Goal: Navigation & Orientation: Find specific page/section

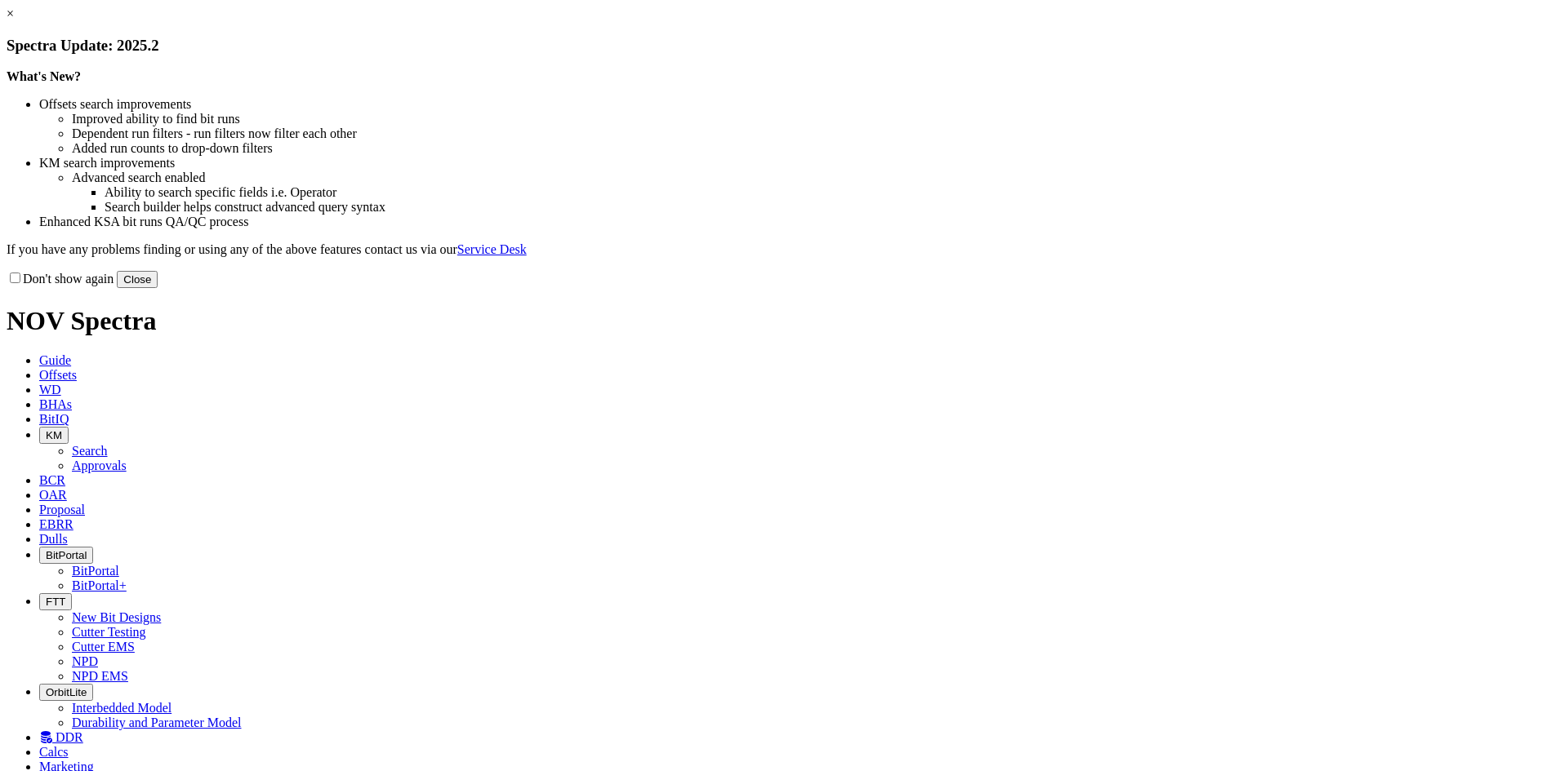
click at [158, 288] on button "Close" at bounding box center [137, 279] width 41 height 17
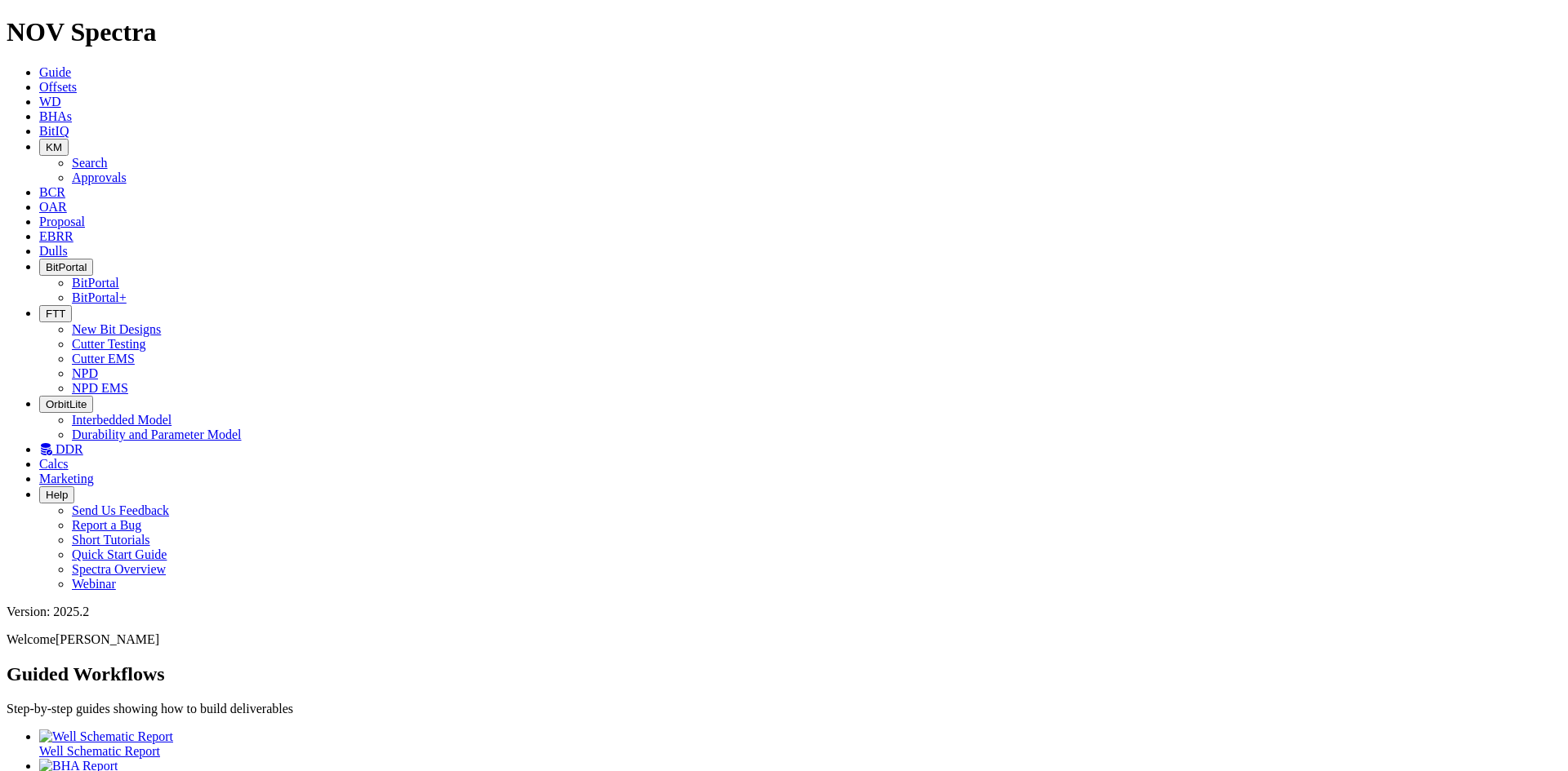
click at [93, 259] on button "BitPortal" at bounding box center [67, 268] width 54 height 17
click at [119, 276] on link "BitPortal" at bounding box center [95, 283] width 47 height 14
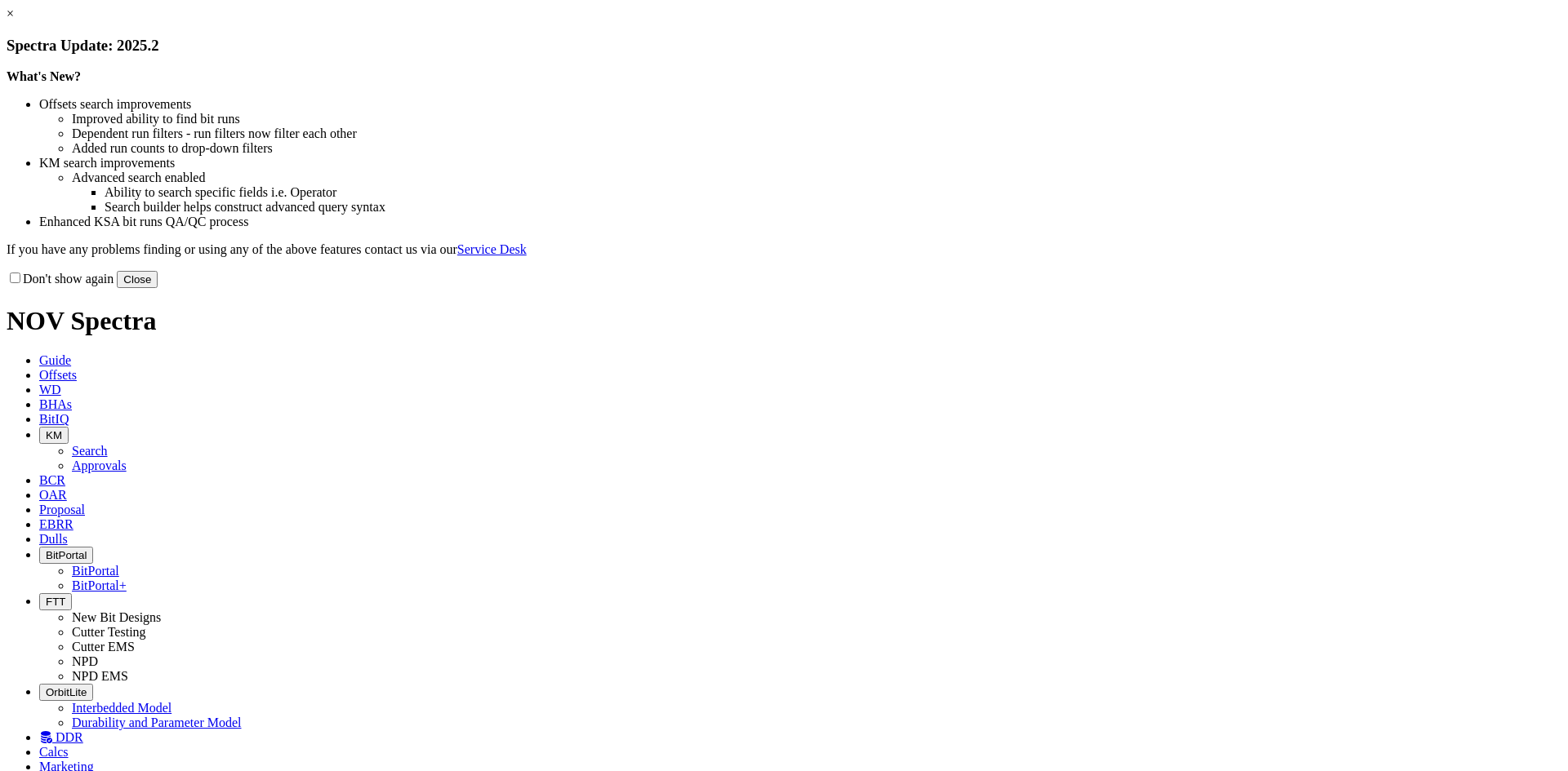
drag, startPoint x: 1122, startPoint y: 452, endPoint x: 1095, endPoint y: 369, distance: 87.3
click at [158, 288] on button "Close" at bounding box center [137, 279] width 41 height 17
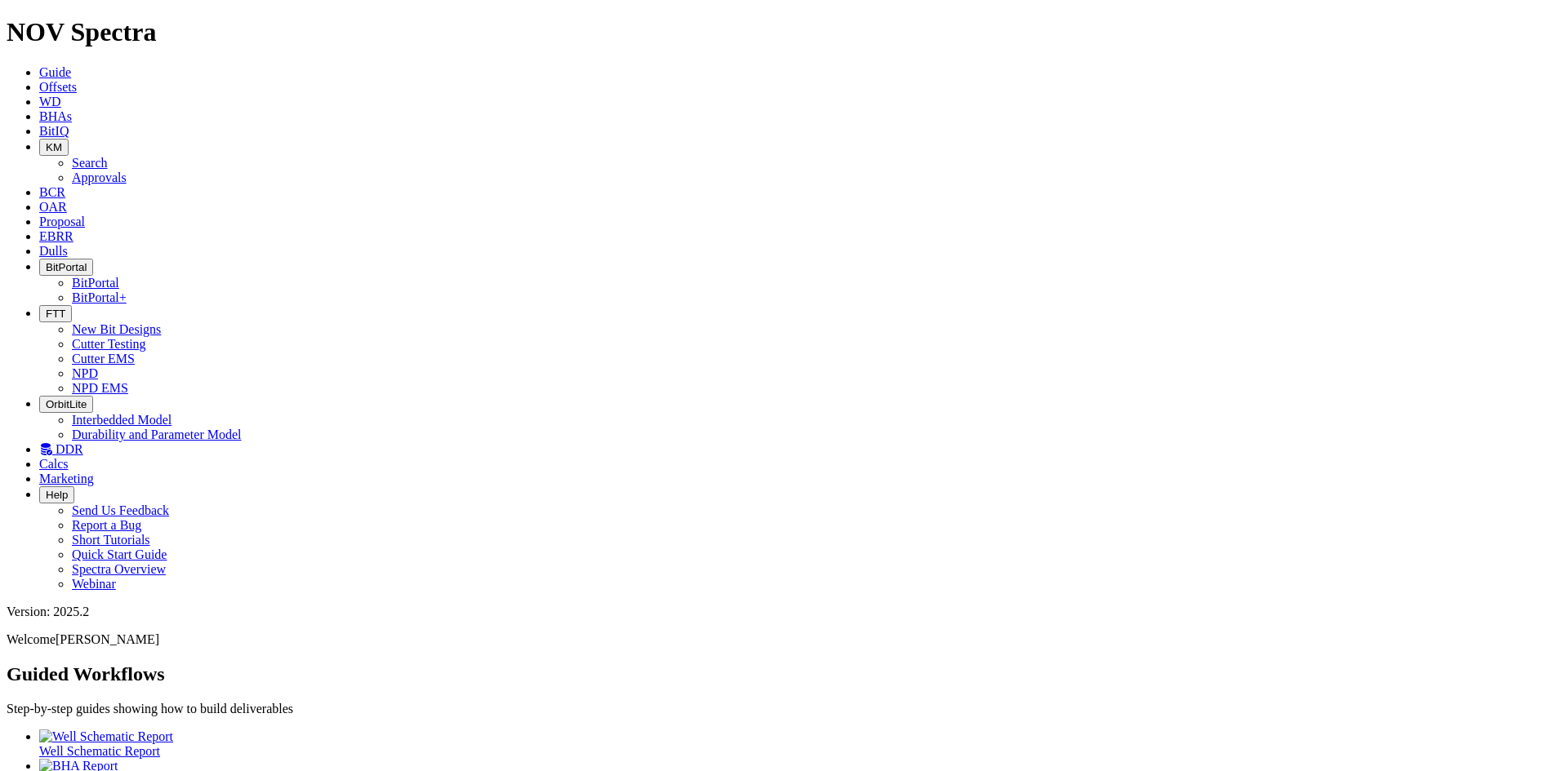
click at [66, 307] on span "FTT" at bounding box center [55, 313] width 19 height 13
click at [146, 337] on link "Cutter Testing" at bounding box center [108, 344] width 74 height 14
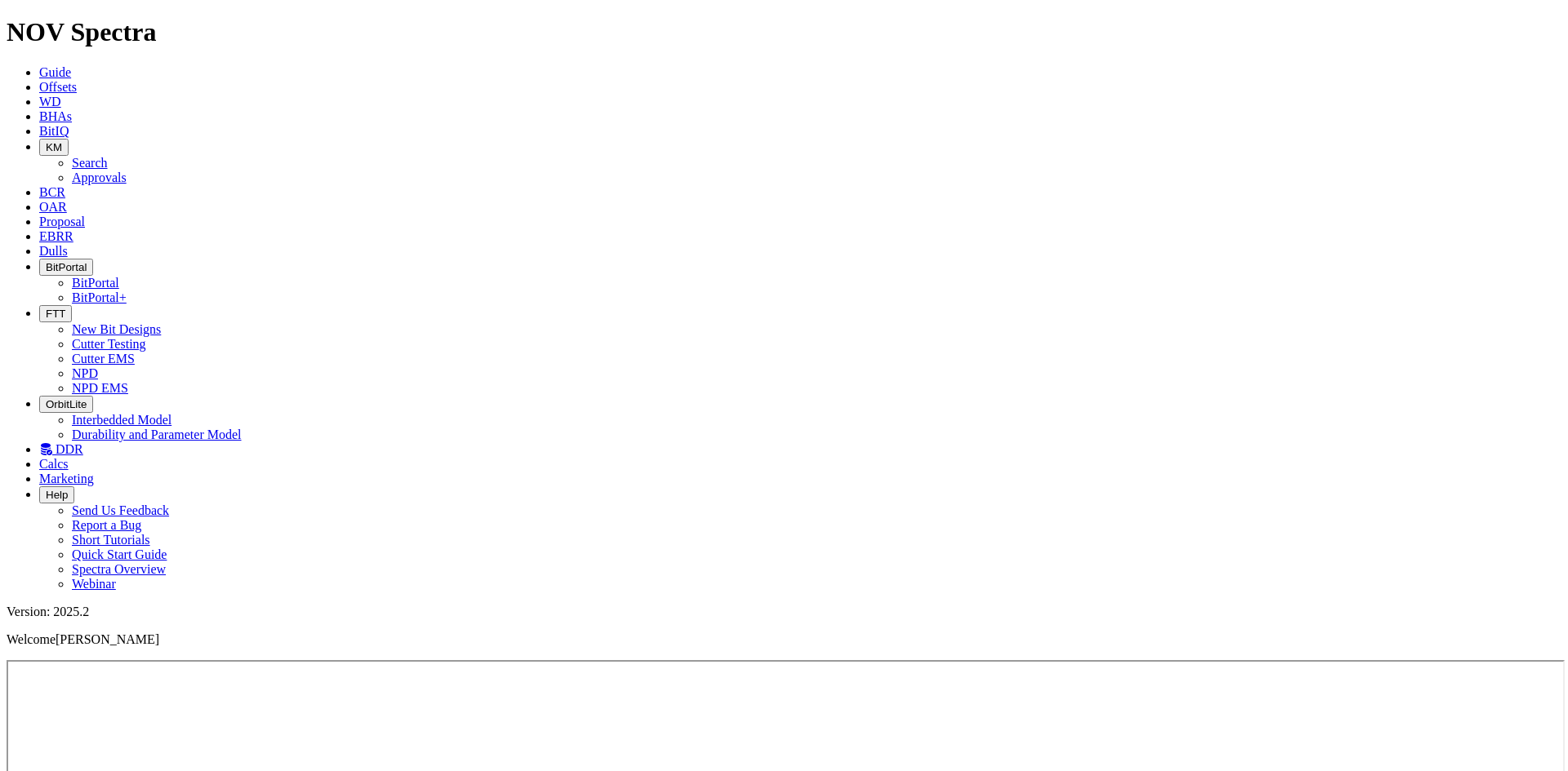
click at [93, 259] on button "BitPortal" at bounding box center [67, 268] width 54 height 17
click at [119, 276] on link "BitPortal" at bounding box center [95, 283] width 47 height 14
click at [45, 261] on icon "button" at bounding box center [45, 267] width 0 height 13
click at [127, 291] on link "BitPortal+" at bounding box center [99, 298] width 55 height 14
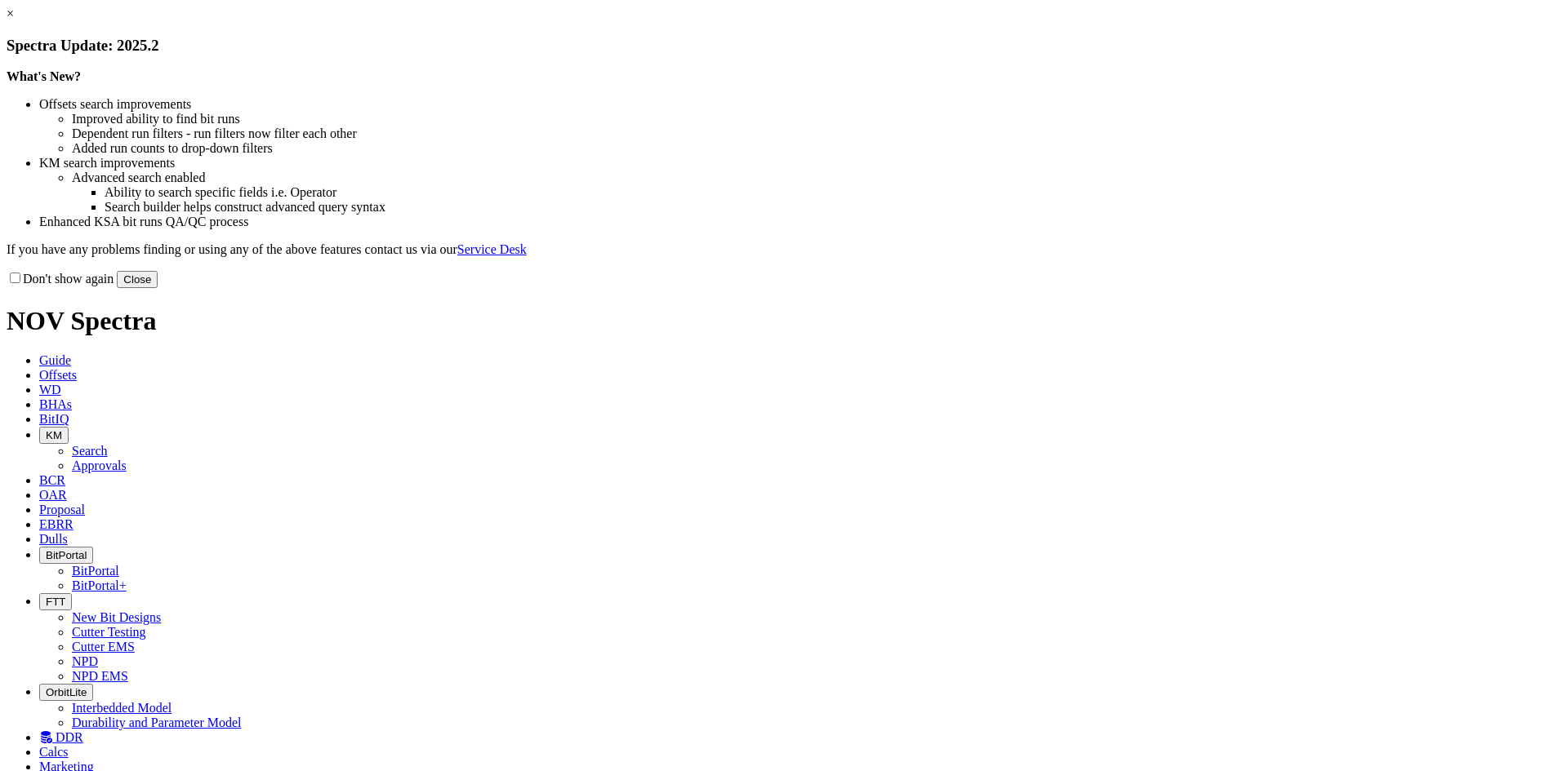
click at [158, 288] on button "Close" at bounding box center [137, 279] width 41 height 17
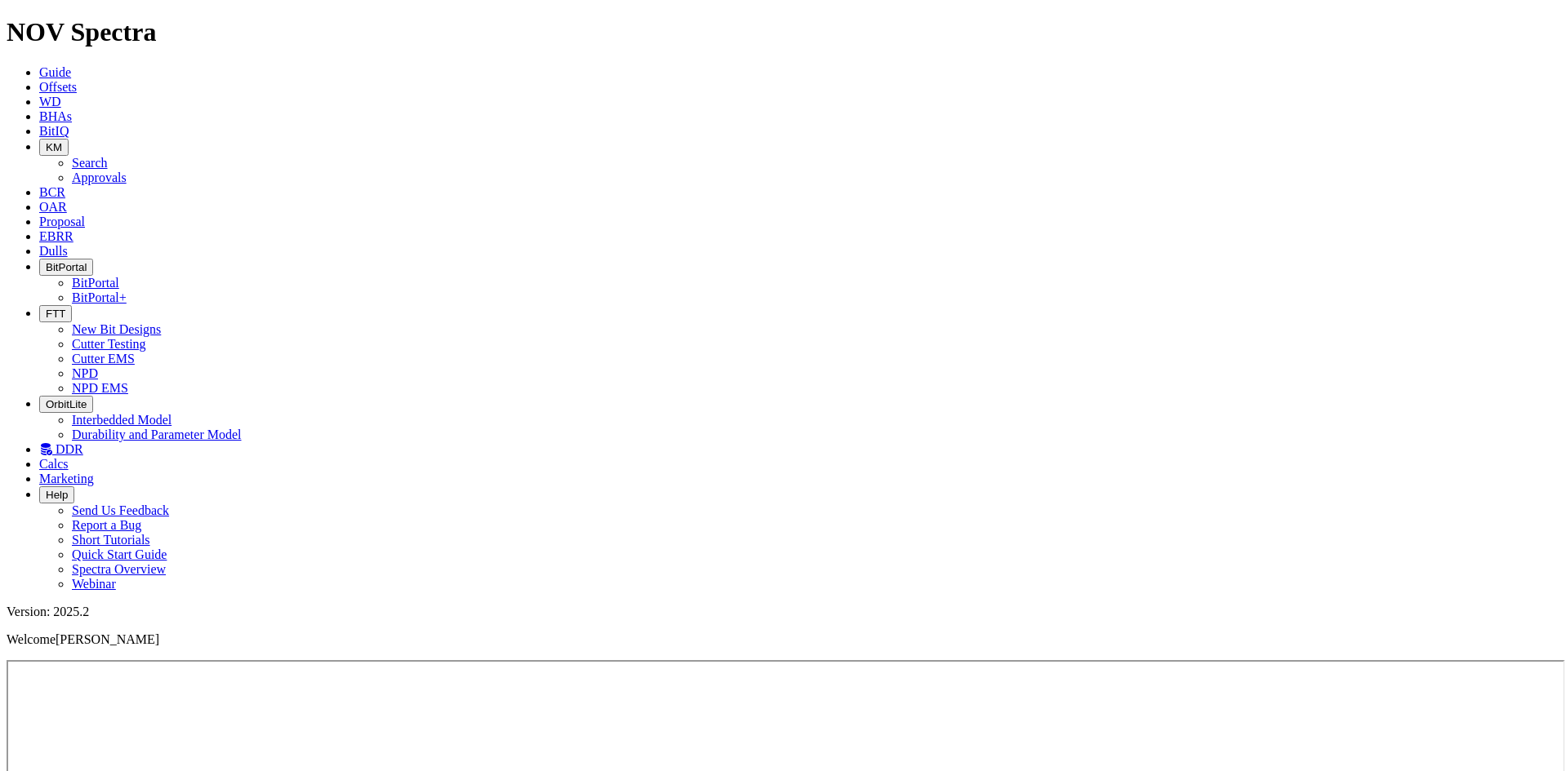
click at [45, 261] on icon "button" at bounding box center [45, 267] width 0 height 13
click at [119, 276] on link "BitPortal" at bounding box center [95, 283] width 47 height 14
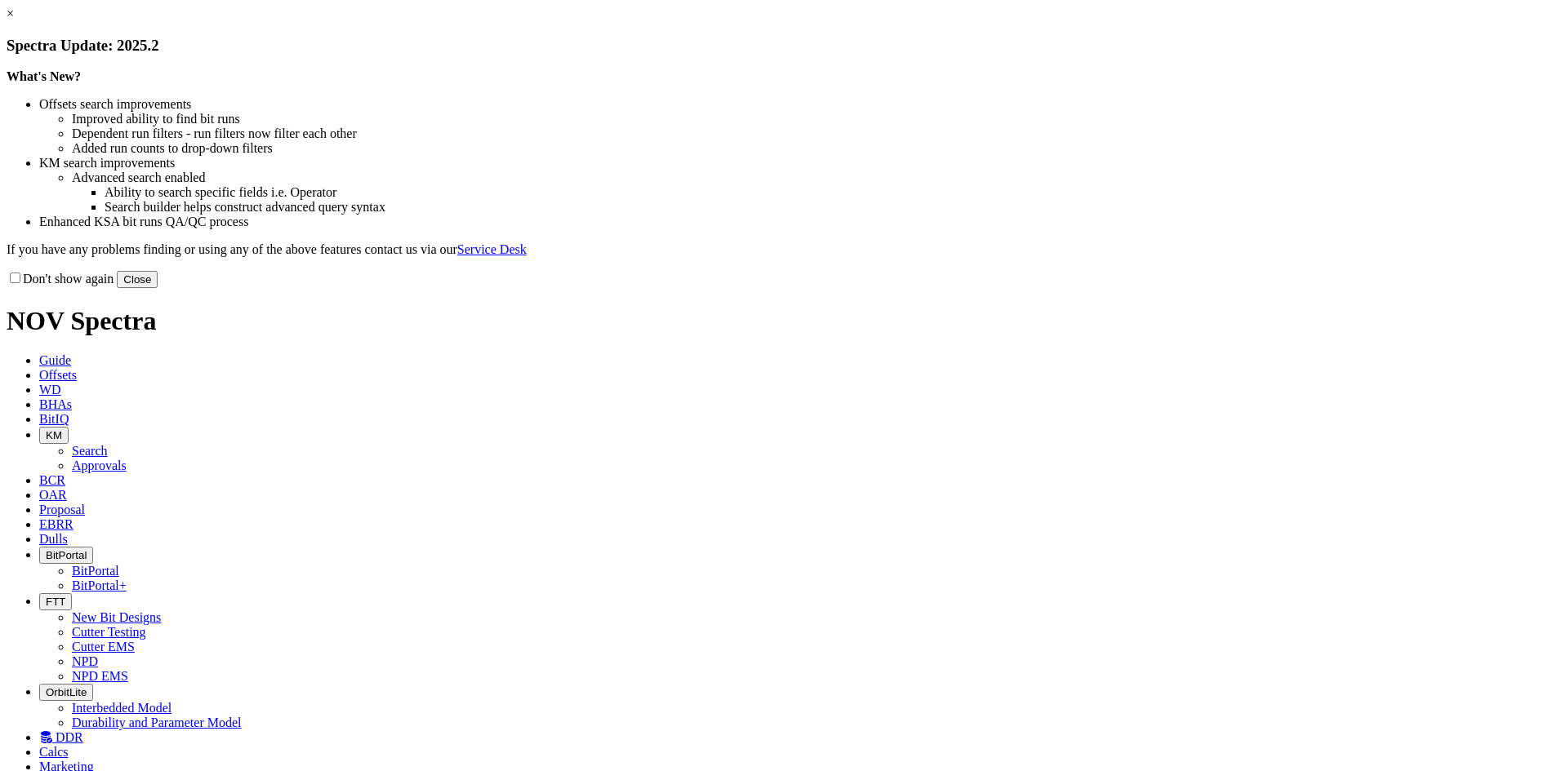
click at [158, 288] on button "Close" at bounding box center [137, 279] width 41 height 17
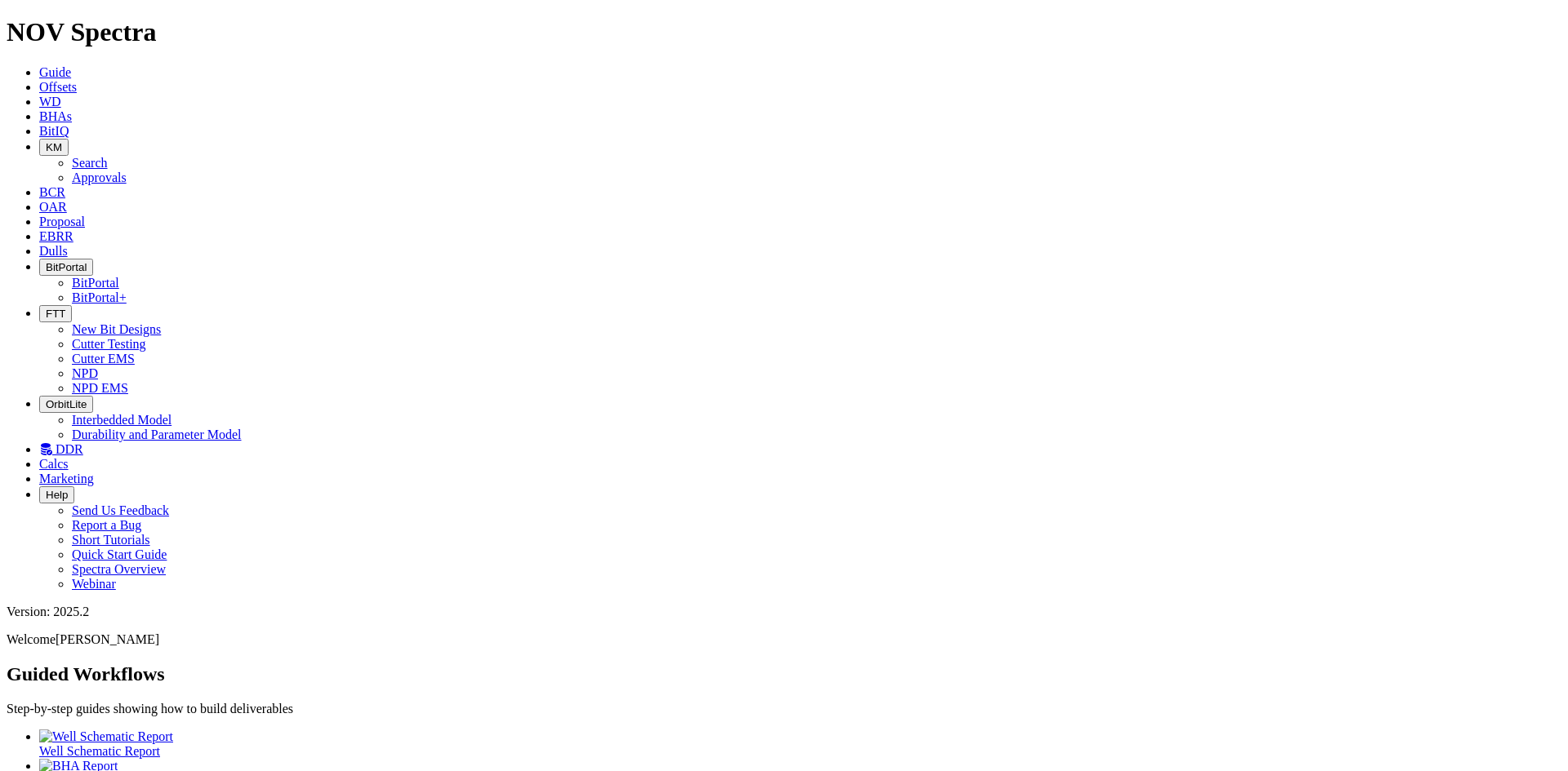
click at [87, 261] on span "BitPortal" at bounding box center [66, 267] width 41 height 13
click at [119, 276] on link "BitPortal" at bounding box center [95, 283] width 47 height 14
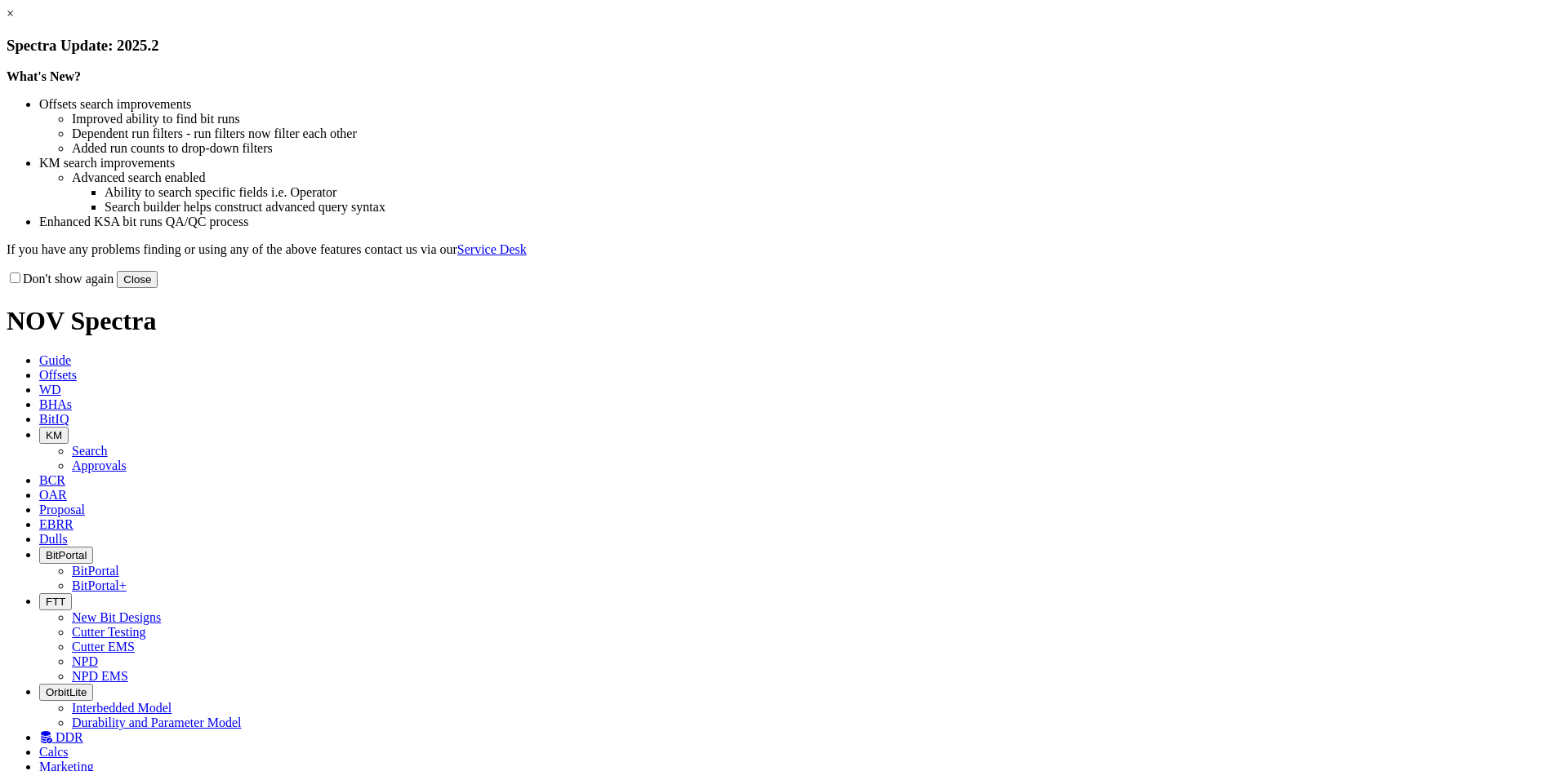
click at [158, 288] on button "Close" at bounding box center [137, 279] width 41 height 17
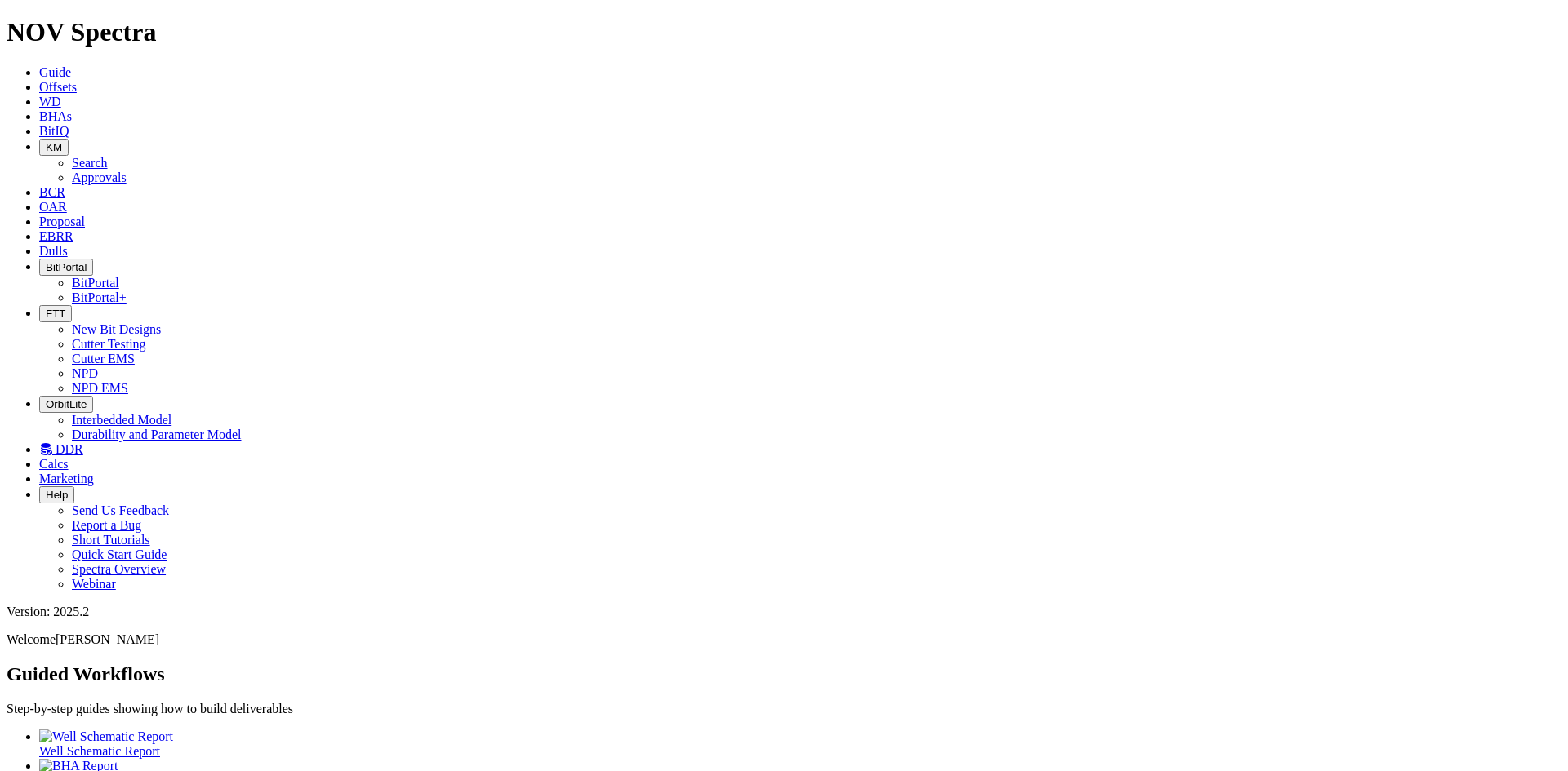
click at [93, 259] on button "BitPortal" at bounding box center [67, 268] width 54 height 17
click at [119, 276] on link "BitPortal" at bounding box center [95, 283] width 47 height 14
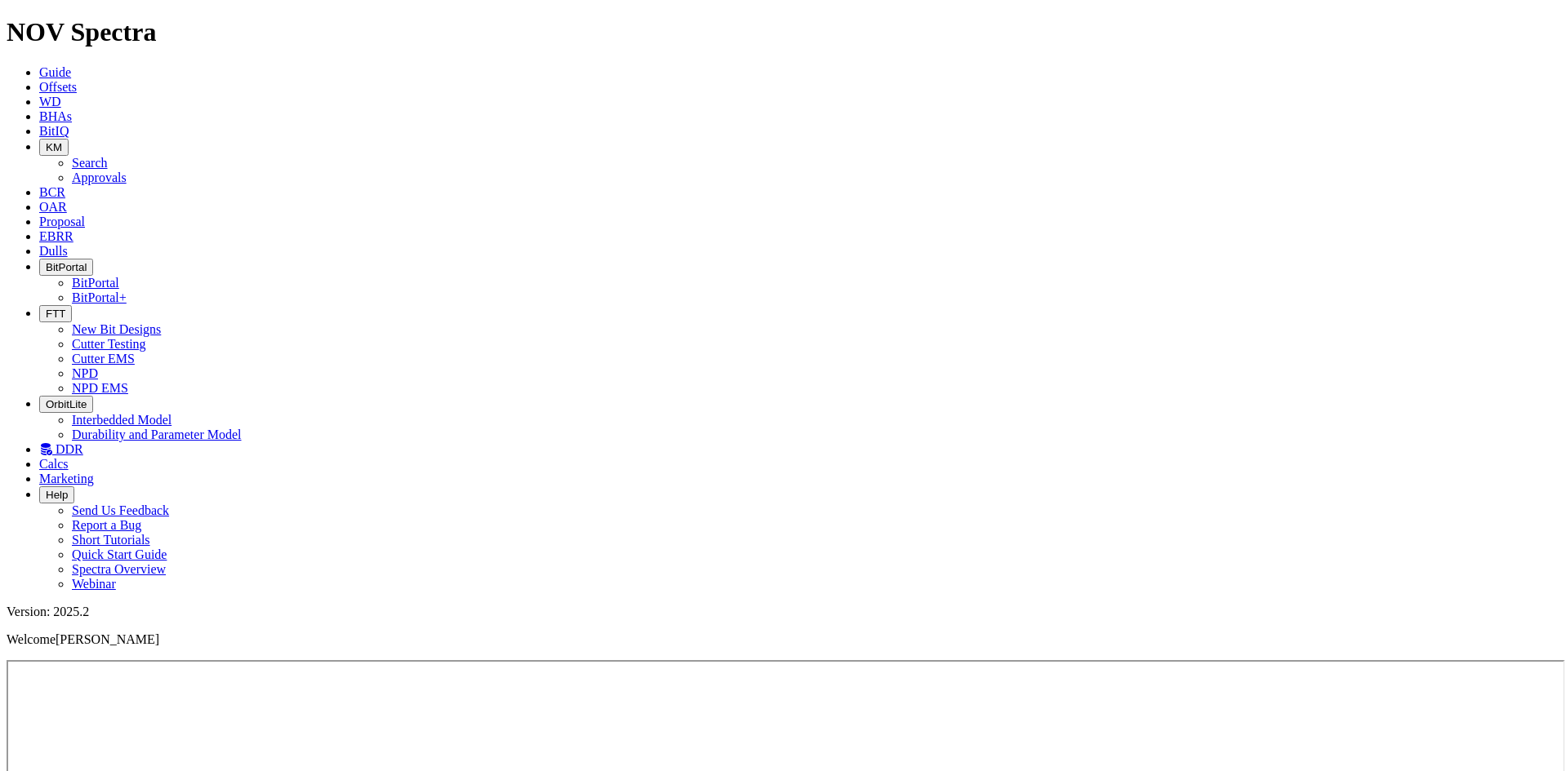
click at [45, 307] on icon "button" at bounding box center [45, 313] width 0 height 13
click at [146, 337] on link "Cutter Testing" at bounding box center [108, 344] width 74 height 14
click at [87, 261] on span "BitPortal" at bounding box center [66, 267] width 41 height 13
click at [1199, 66] on ul "Guide Offsets WD BHAs BitIQ KM Search Approvals BCR OAR Proposal EBRR Dulls Bit…" at bounding box center [784, 328] width 1554 height 527
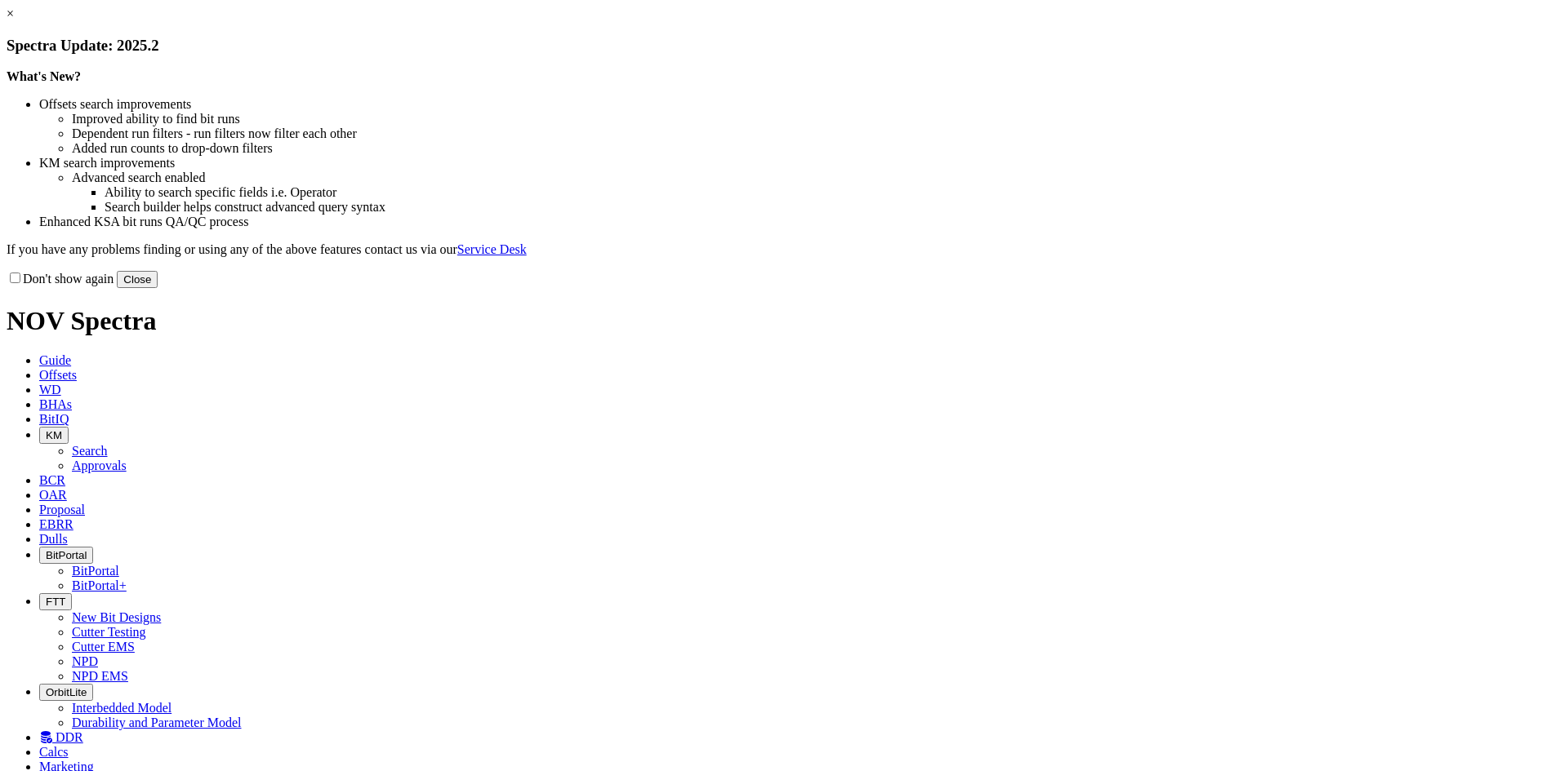
click at [158, 288] on button "Close" at bounding box center [137, 279] width 41 height 17
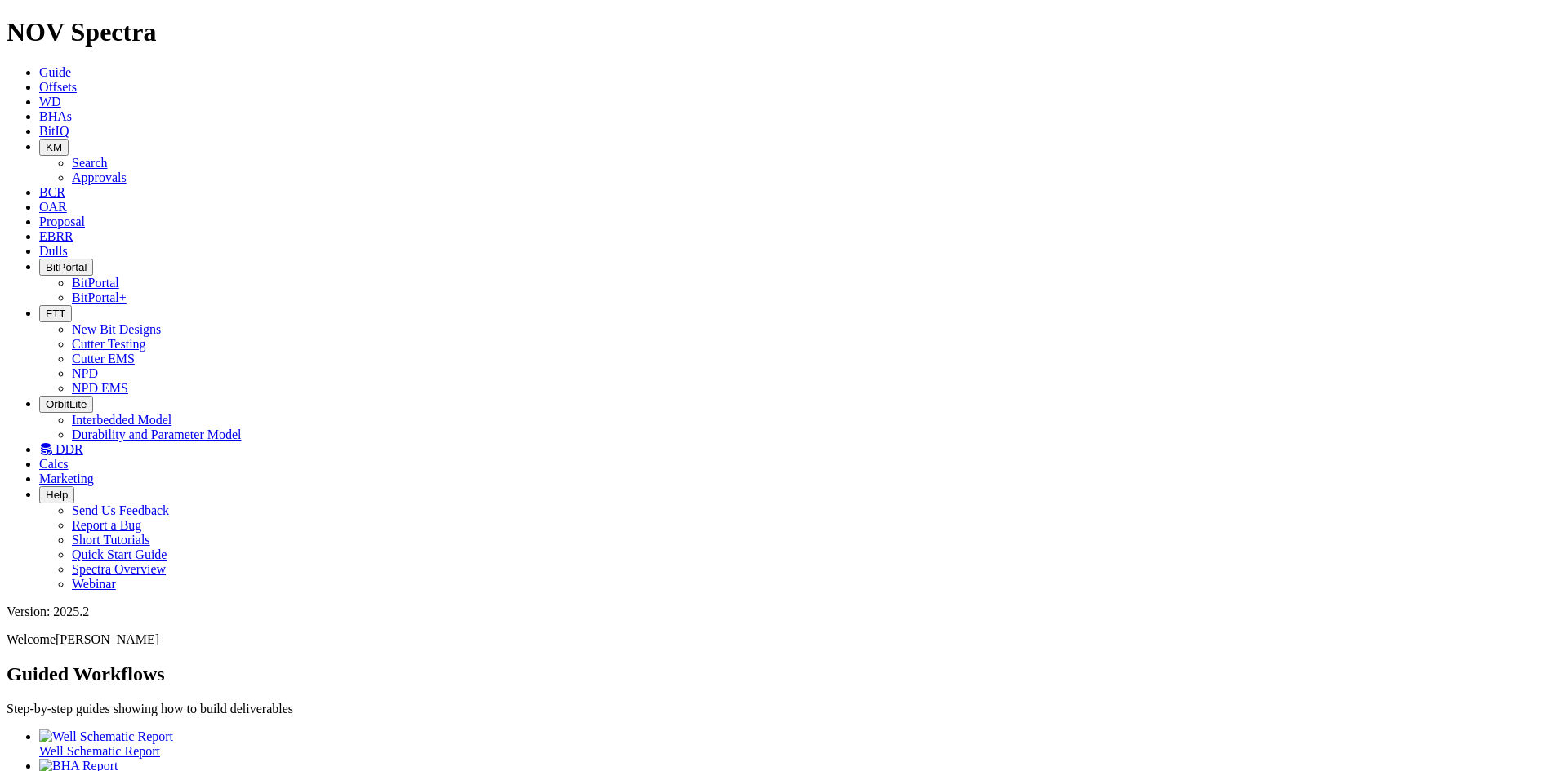
click at [72, 305] on button "FTT" at bounding box center [56, 314] width 33 height 17
click at [146, 337] on link "Cutter Testing" at bounding box center [108, 344] width 74 height 14
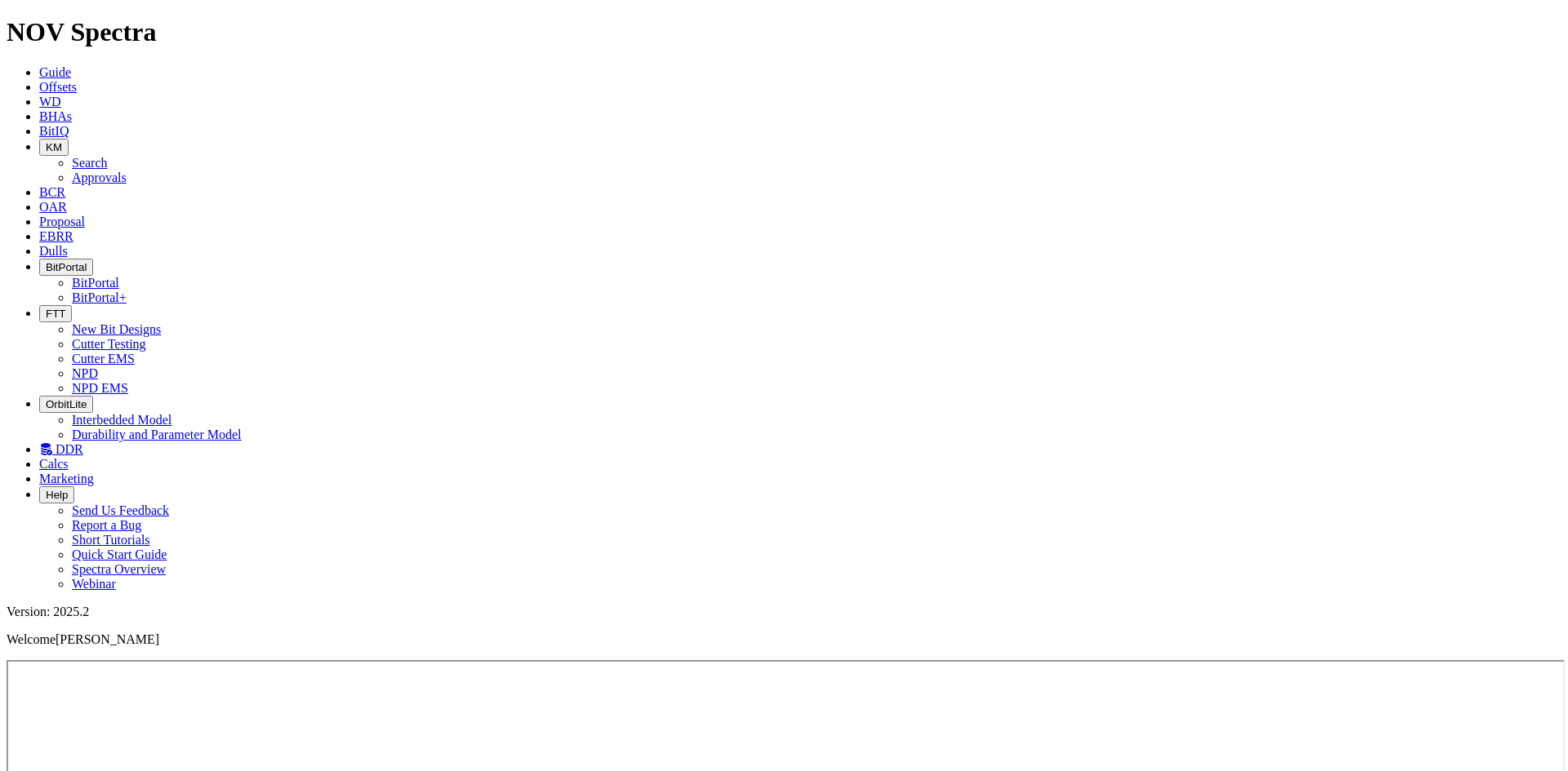
click at [93, 259] on button "BitPortal" at bounding box center [67, 268] width 54 height 17
click at [119, 276] on link "BitPortal" at bounding box center [95, 283] width 47 height 14
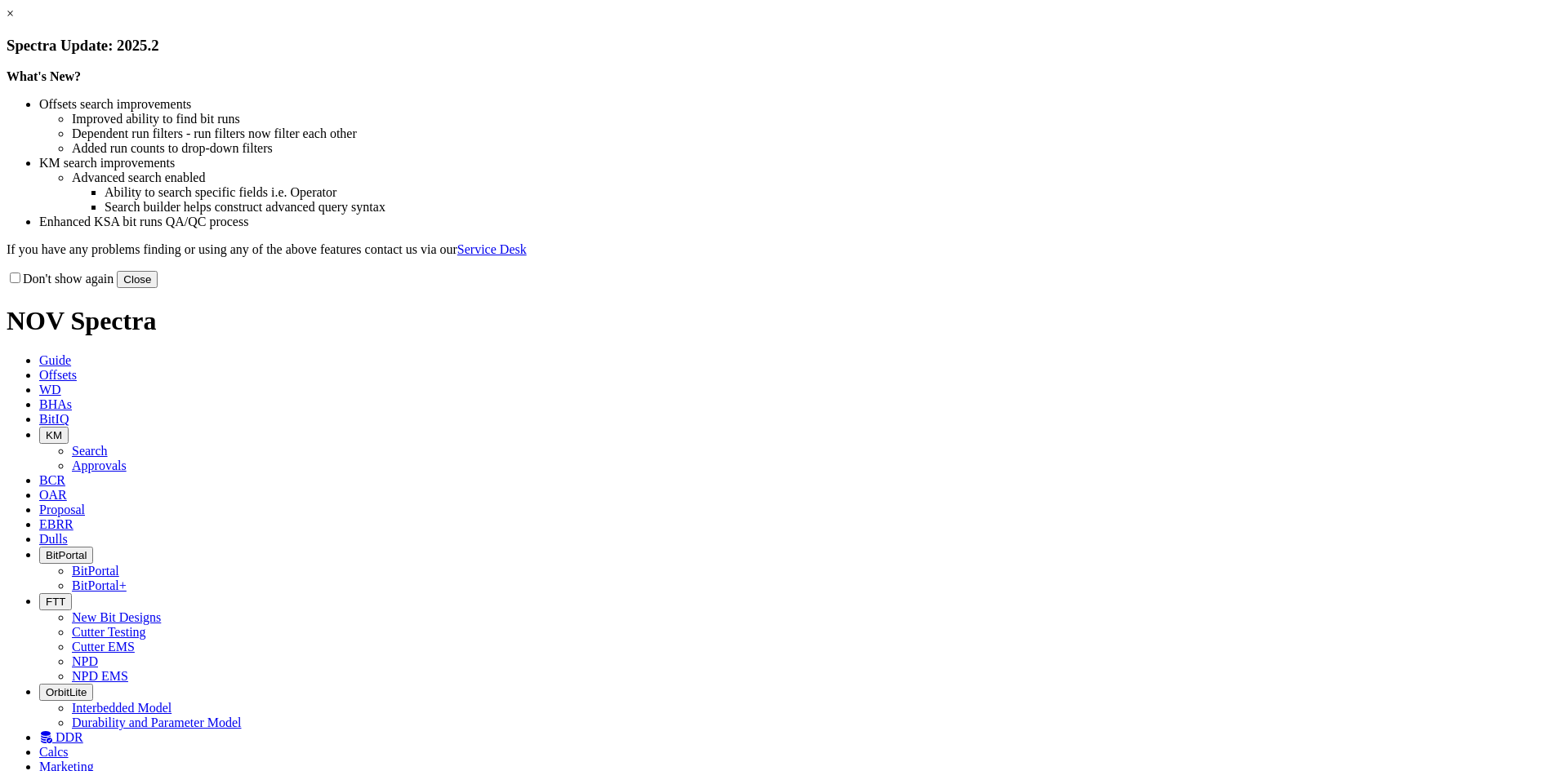
click at [158, 288] on button "Close" at bounding box center [137, 279] width 41 height 17
